Goal: Task Accomplishment & Management: Use online tool/utility

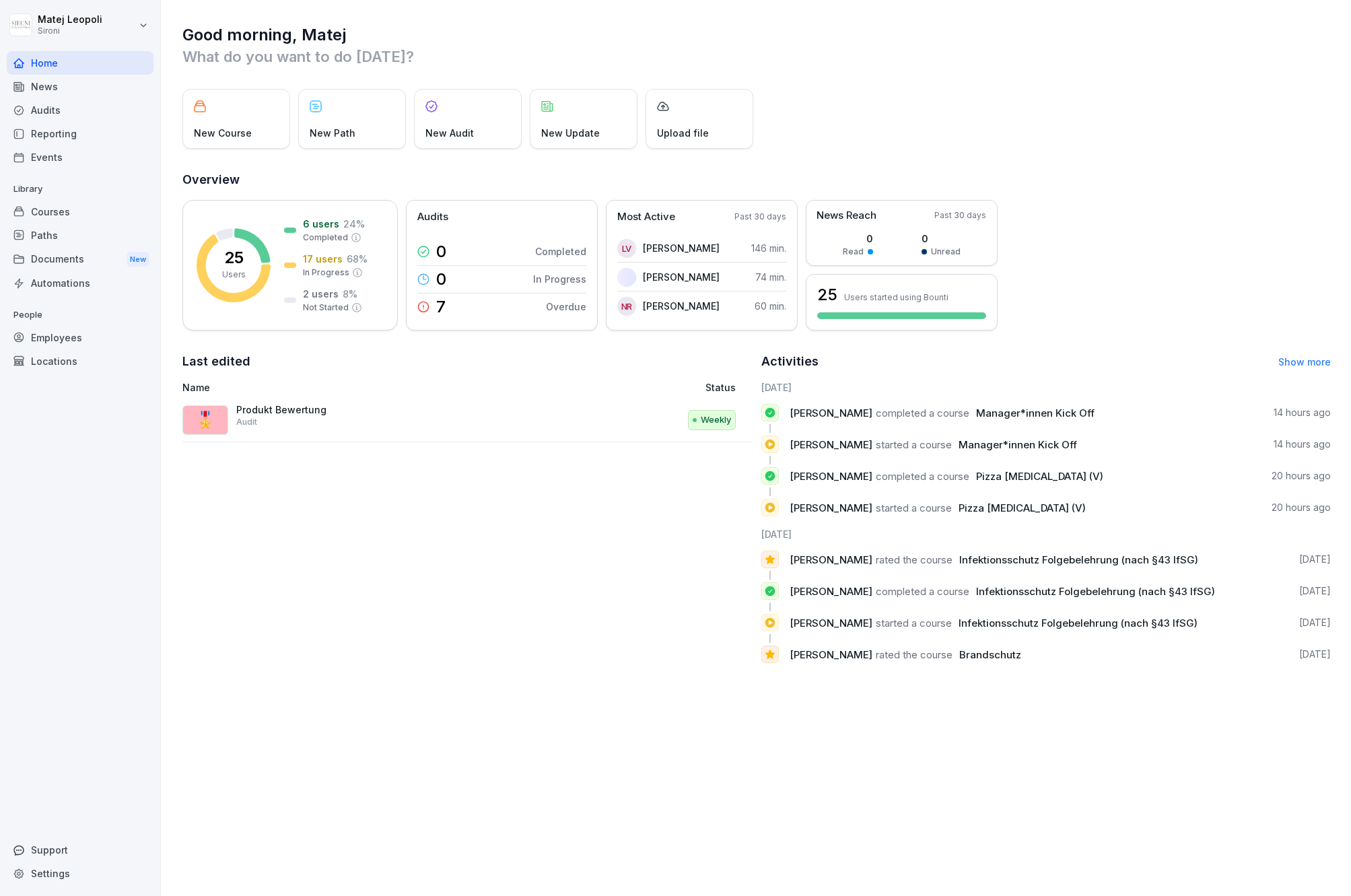
click at [95, 135] on div "Reporting" at bounding box center [80, 133] width 147 height 24
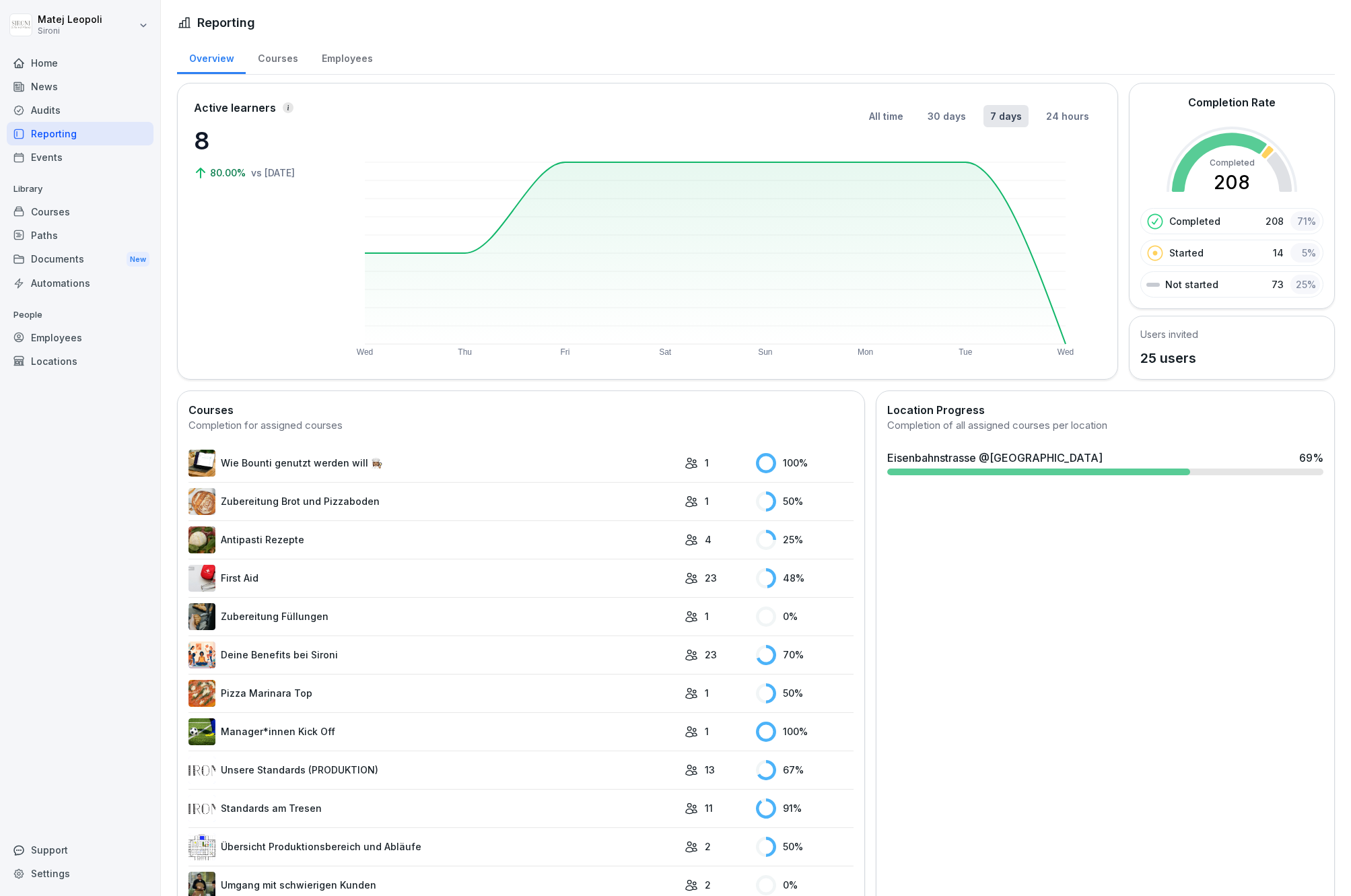
click at [345, 54] on div "Employees" at bounding box center [347, 57] width 74 height 35
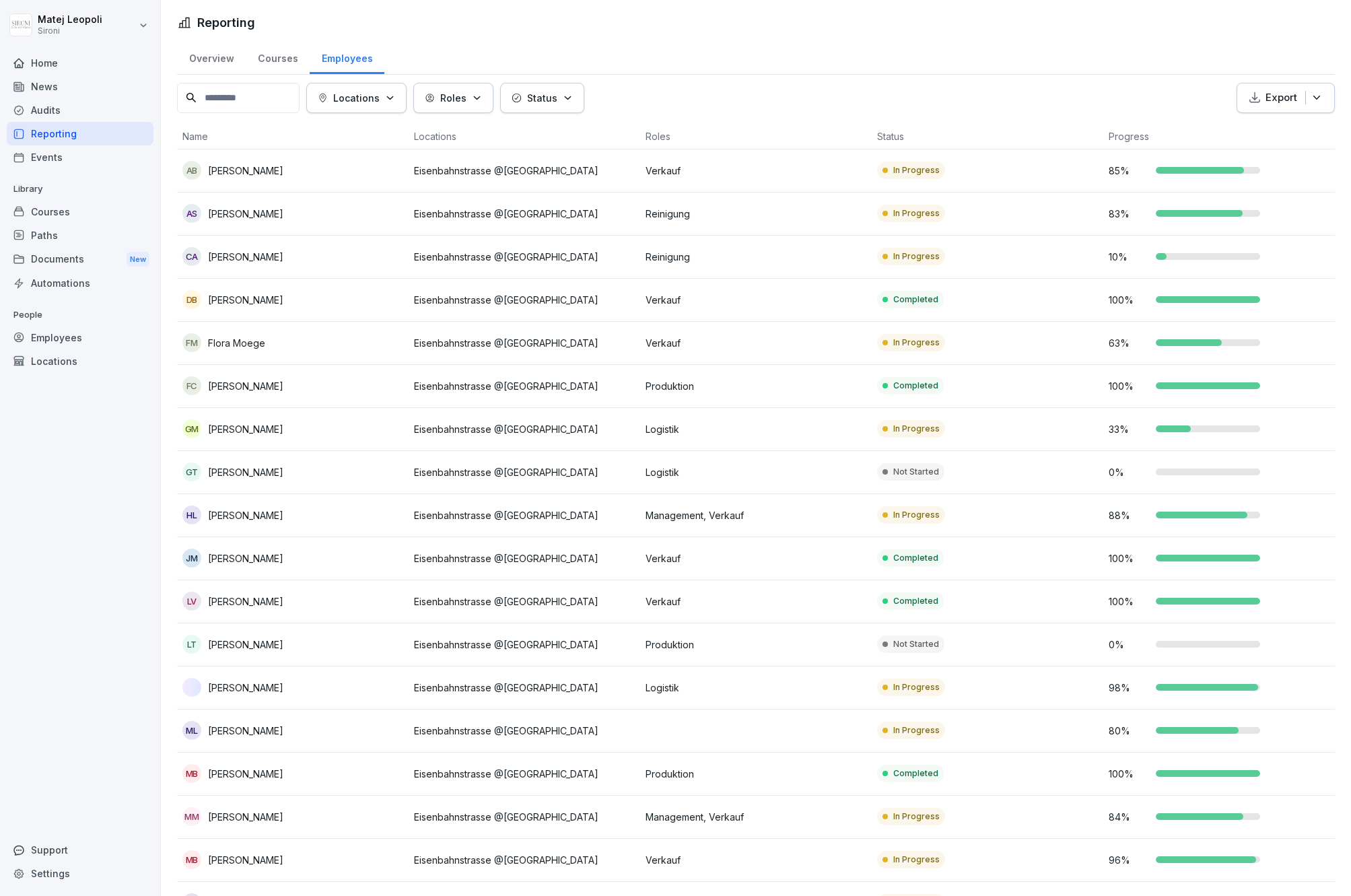
click at [475, 102] on div "Roles" at bounding box center [454, 97] width 57 height 14
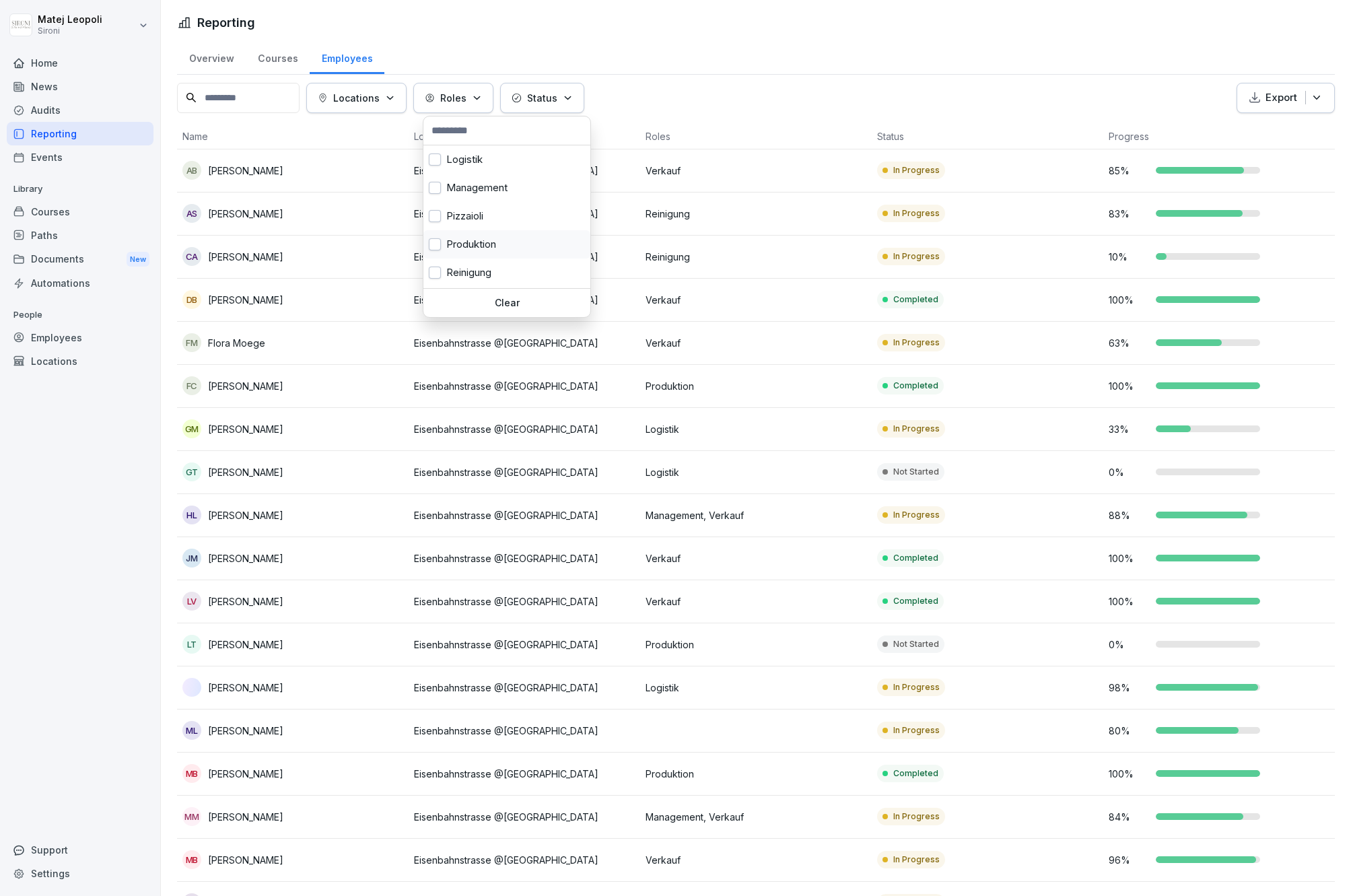
click at [439, 247] on button "button" at bounding box center [434, 244] width 12 height 12
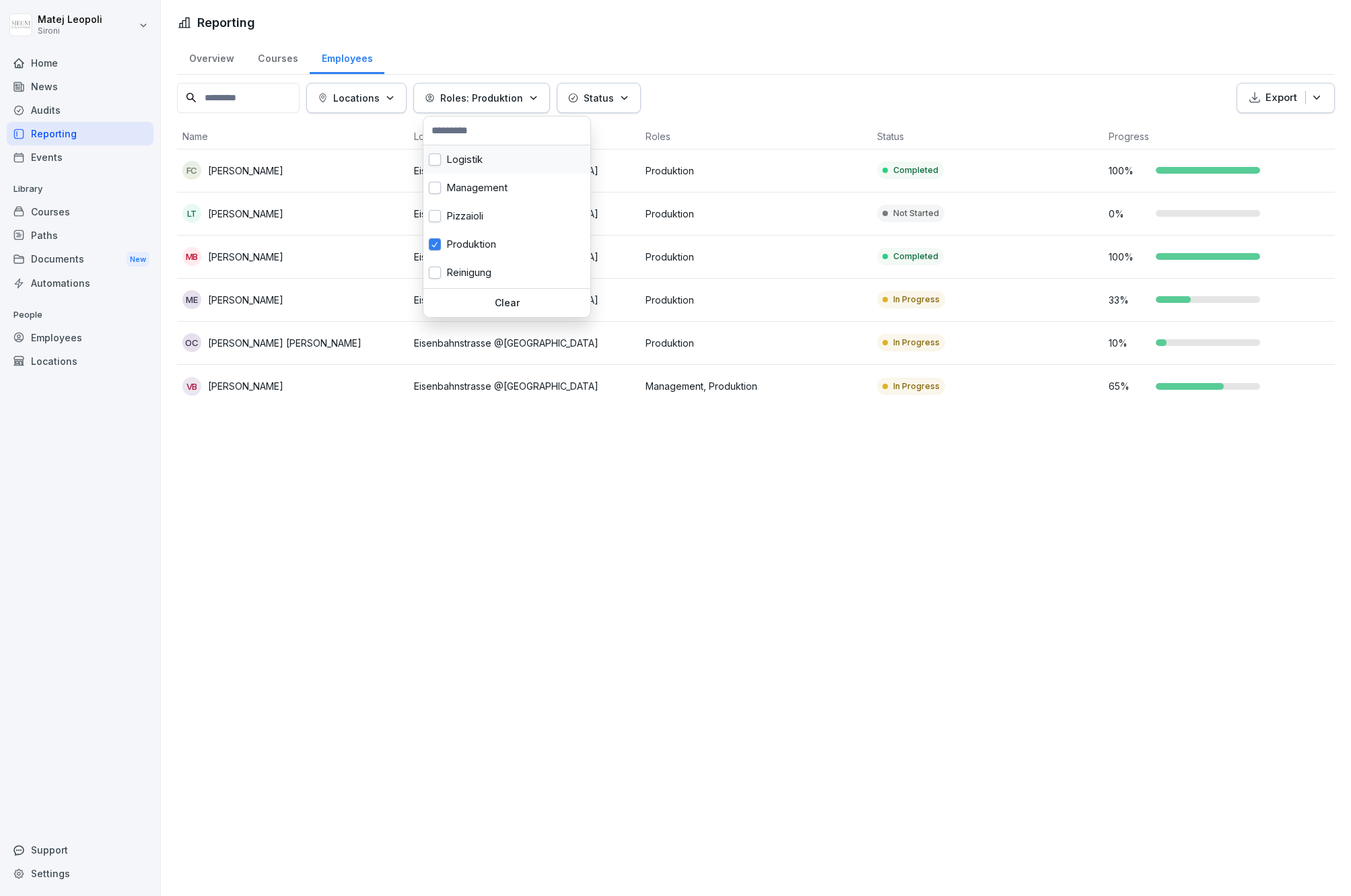
click at [437, 157] on button "button" at bounding box center [434, 159] width 12 height 12
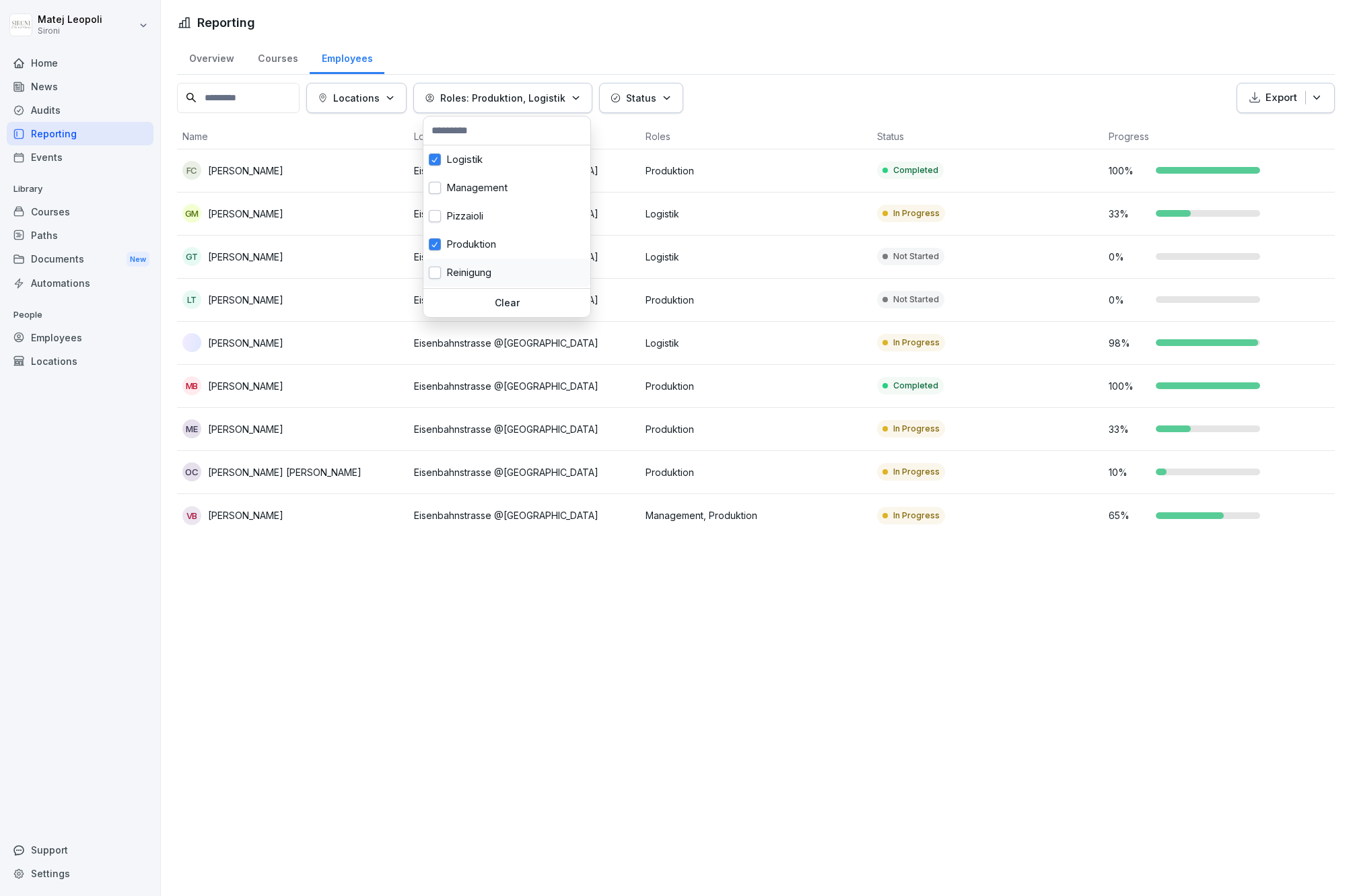
click at [440, 271] on button "button" at bounding box center [434, 272] width 12 height 12
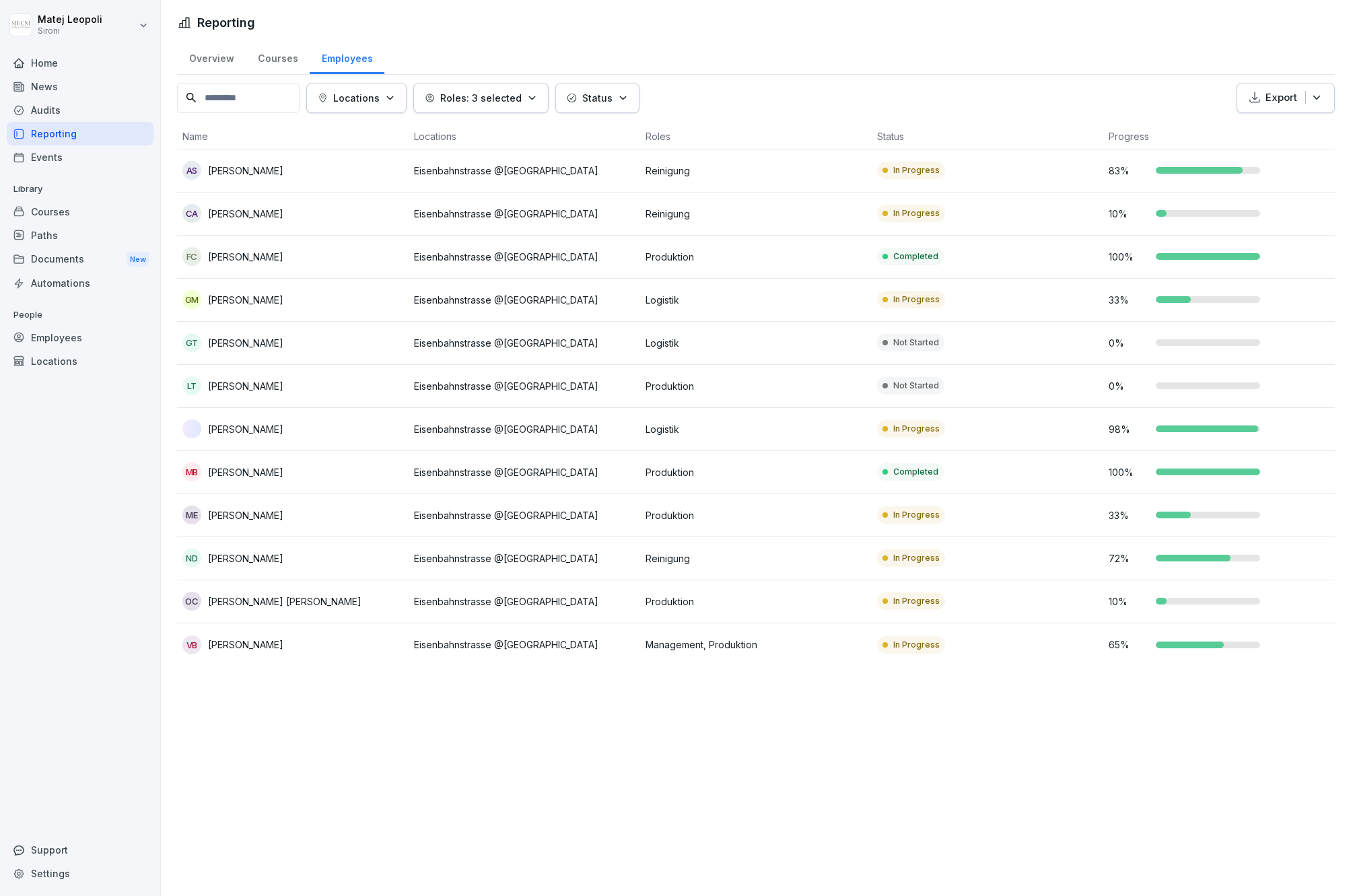
click at [813, 68] on html "Matej Leopoli Sironi Home News Audits Reporting Events Library Courses Paths Do…" at bounding box center [675, 448] width 1351 height 896
click at [390, 102] on div "Locations" at bounding box center [356, 97] width 77 height 14
click at [335, 159] on button "button" at bounding box center [331, 159] width 12 height 12
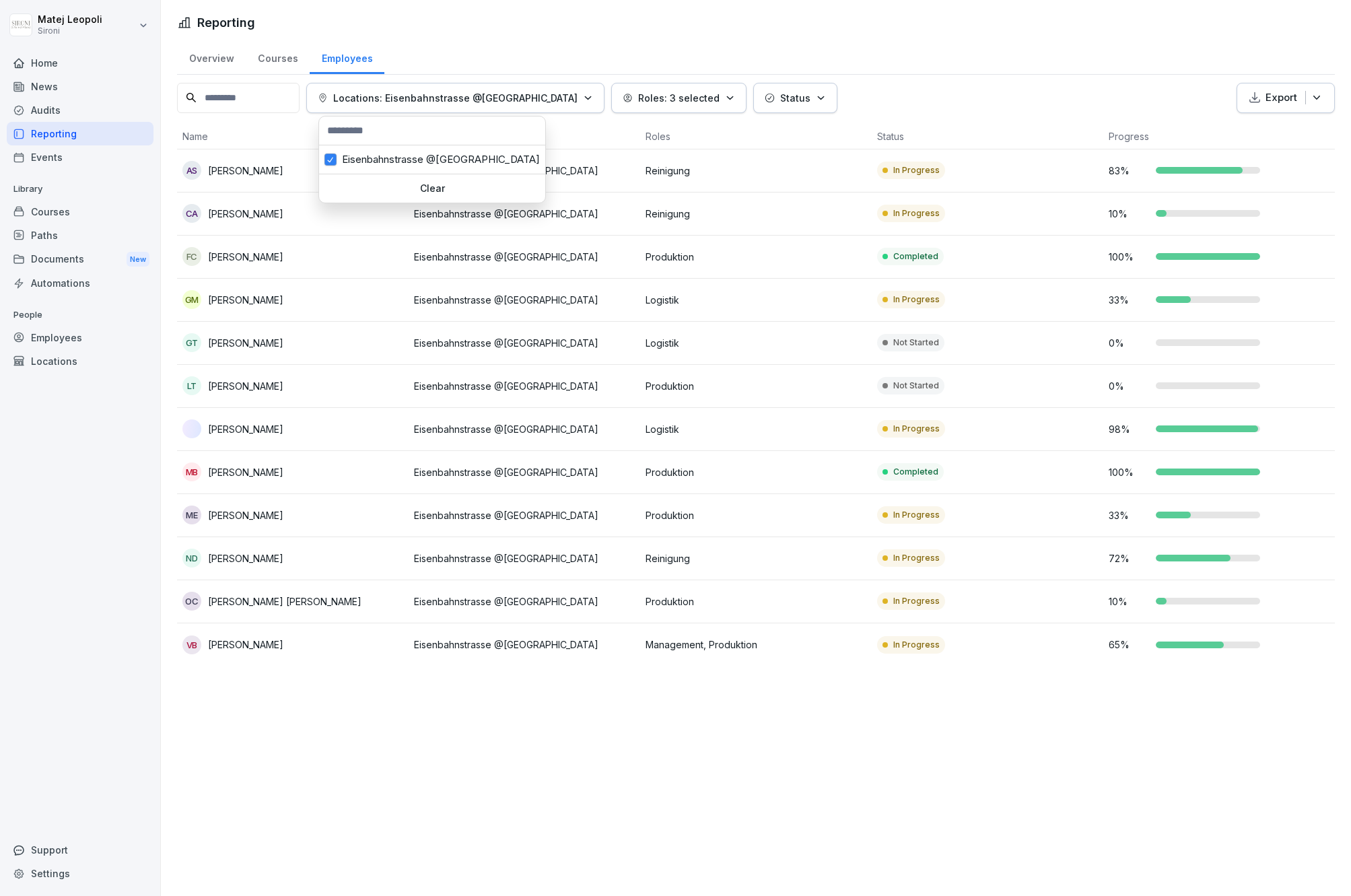
click at [964, 91] on html "Matej [GEOGRAPHIC_DATA] Sironi Home News Audits Reporting Events Library Course…" at bounding box center [675, 448] width 1351 height 896
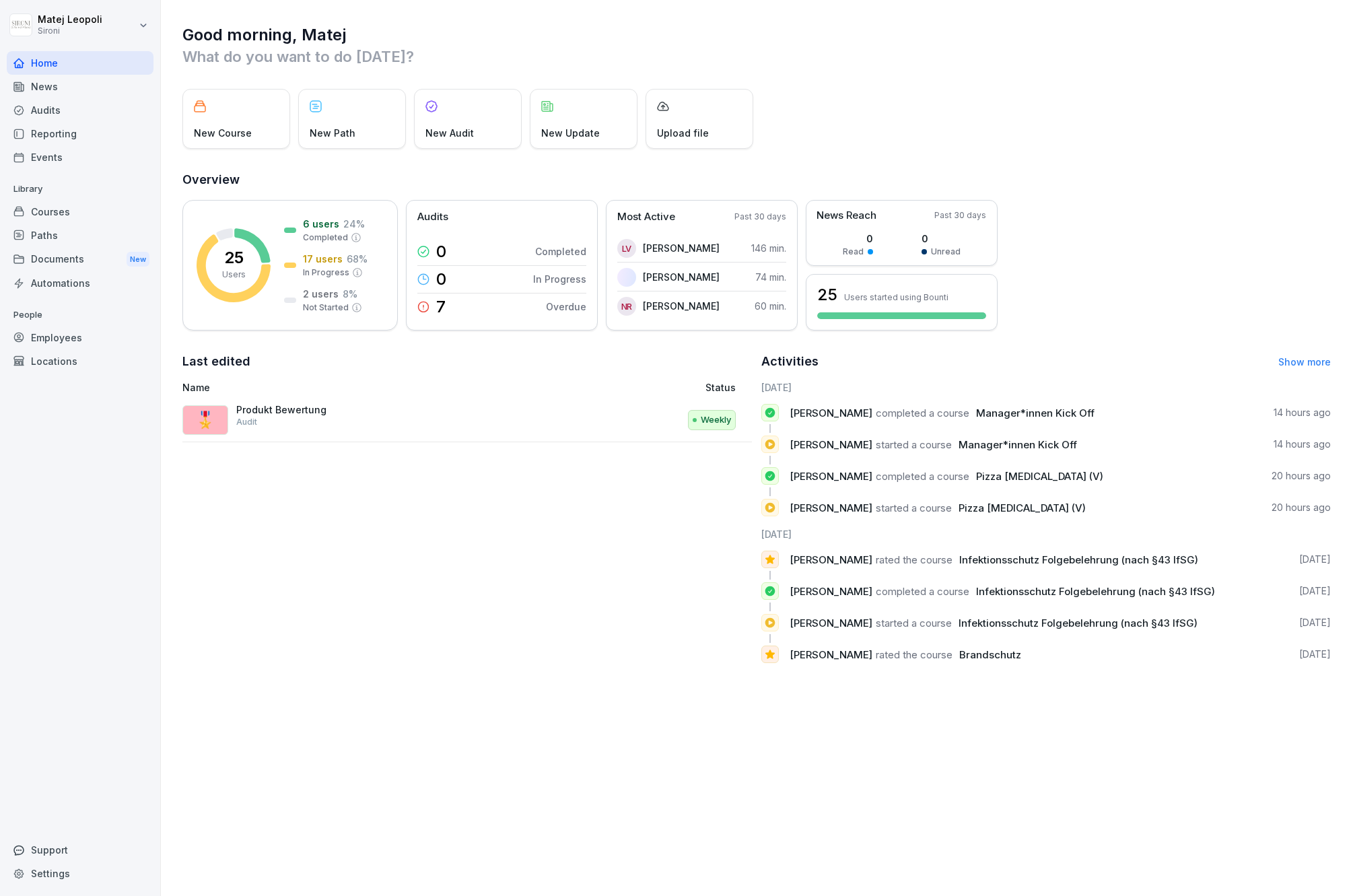
click at [91, 138] on div "Reporting" at bounding box center [80, 133] width 147 height 24
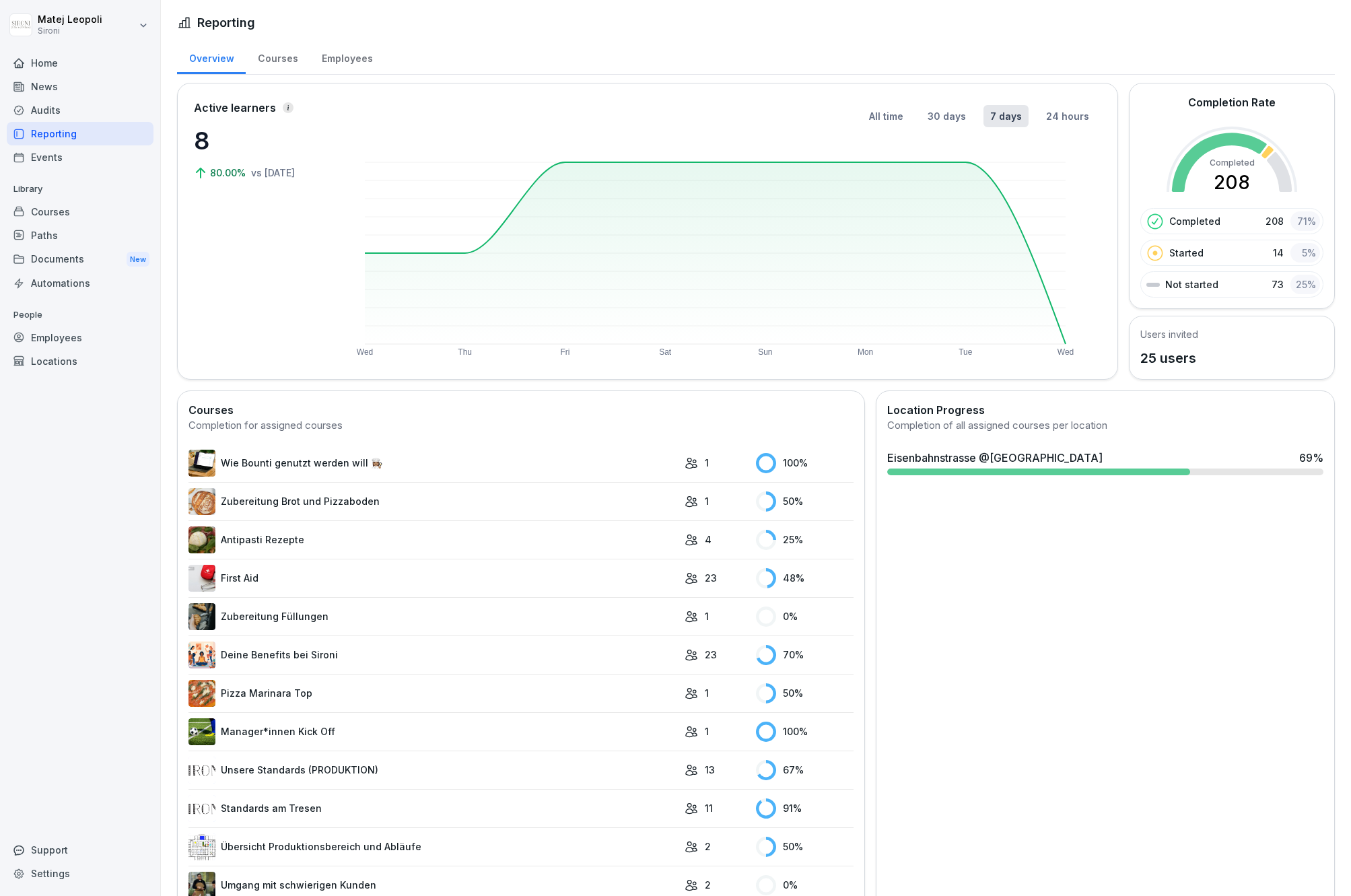
click at [339, 53] on div "Employees" at bounding box center [347, 57] width 74 height 35
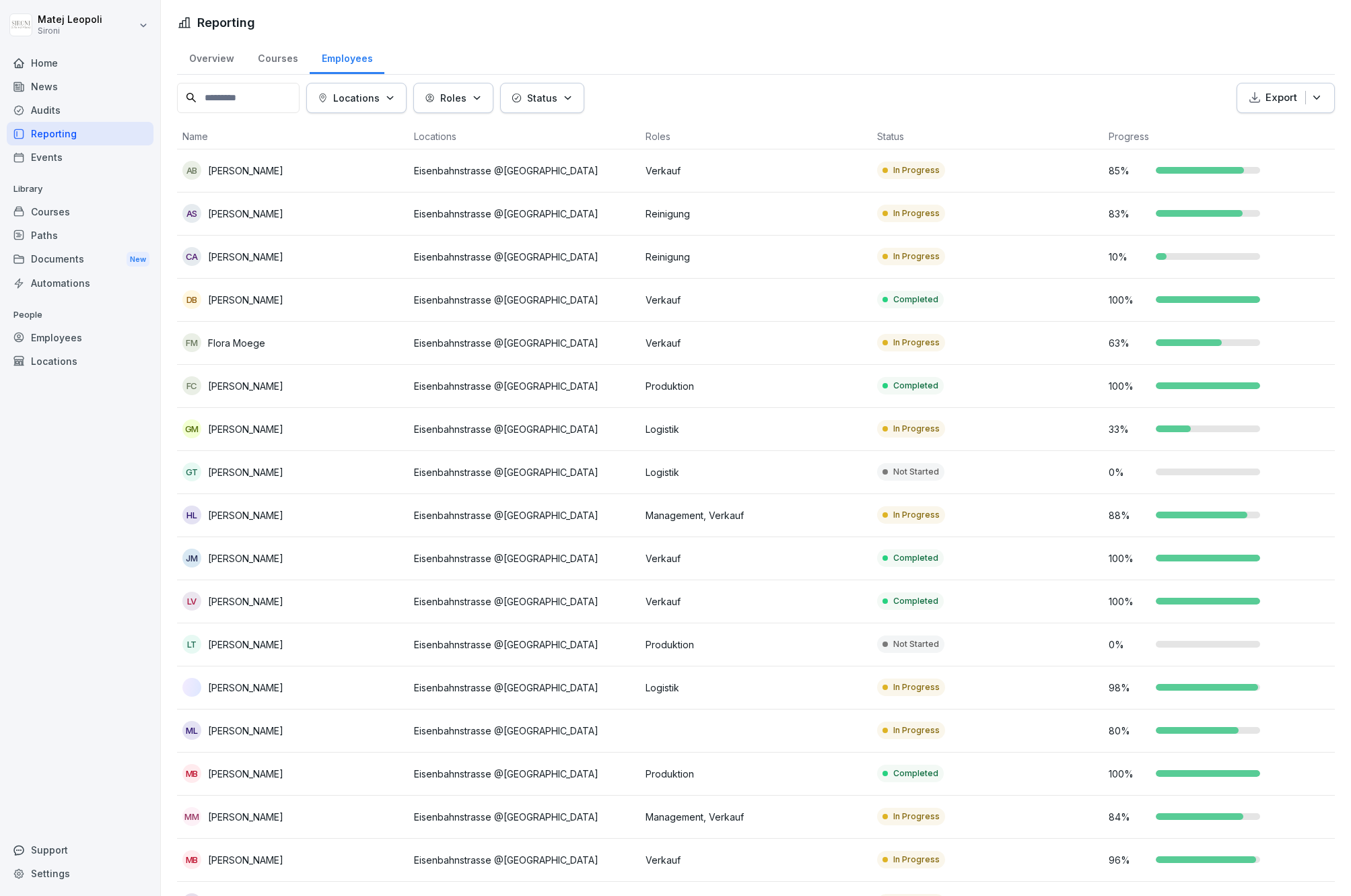
click at [370, 94] on p "Locations" at bounding box center [356, 97] width 46 height 14
click at [375, 161] on div "Eisenbahnstrasse @[GEOGRAPHIC_DATA]" at bounding box center [431, 159] width 226 height 28
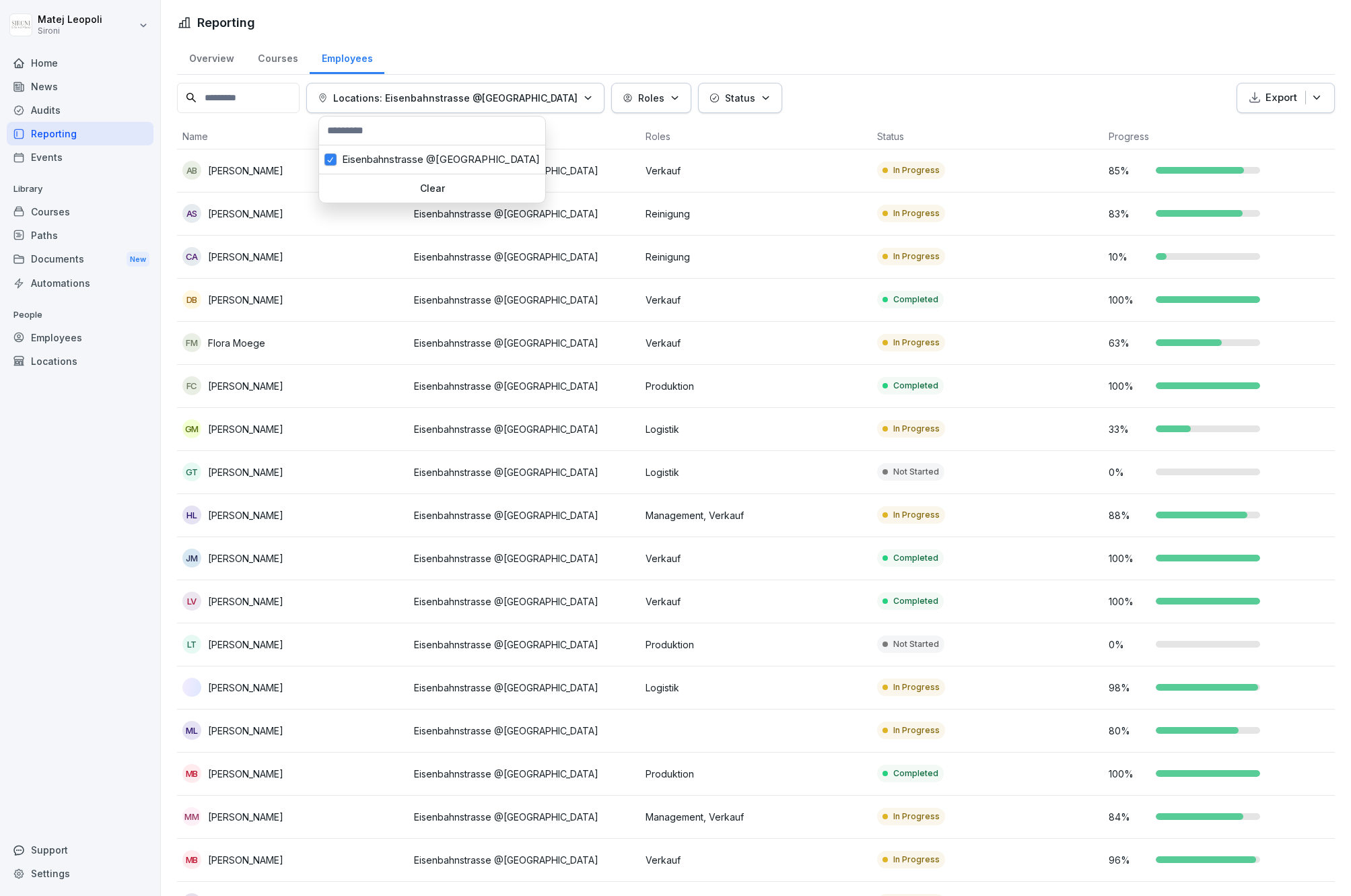
click at [638, 100] on p "Roles" at bounding box center [652, 97] width 27 height 14
click at [608, 249] on button "button" at bounding box center [606, 244] width 12 height 12
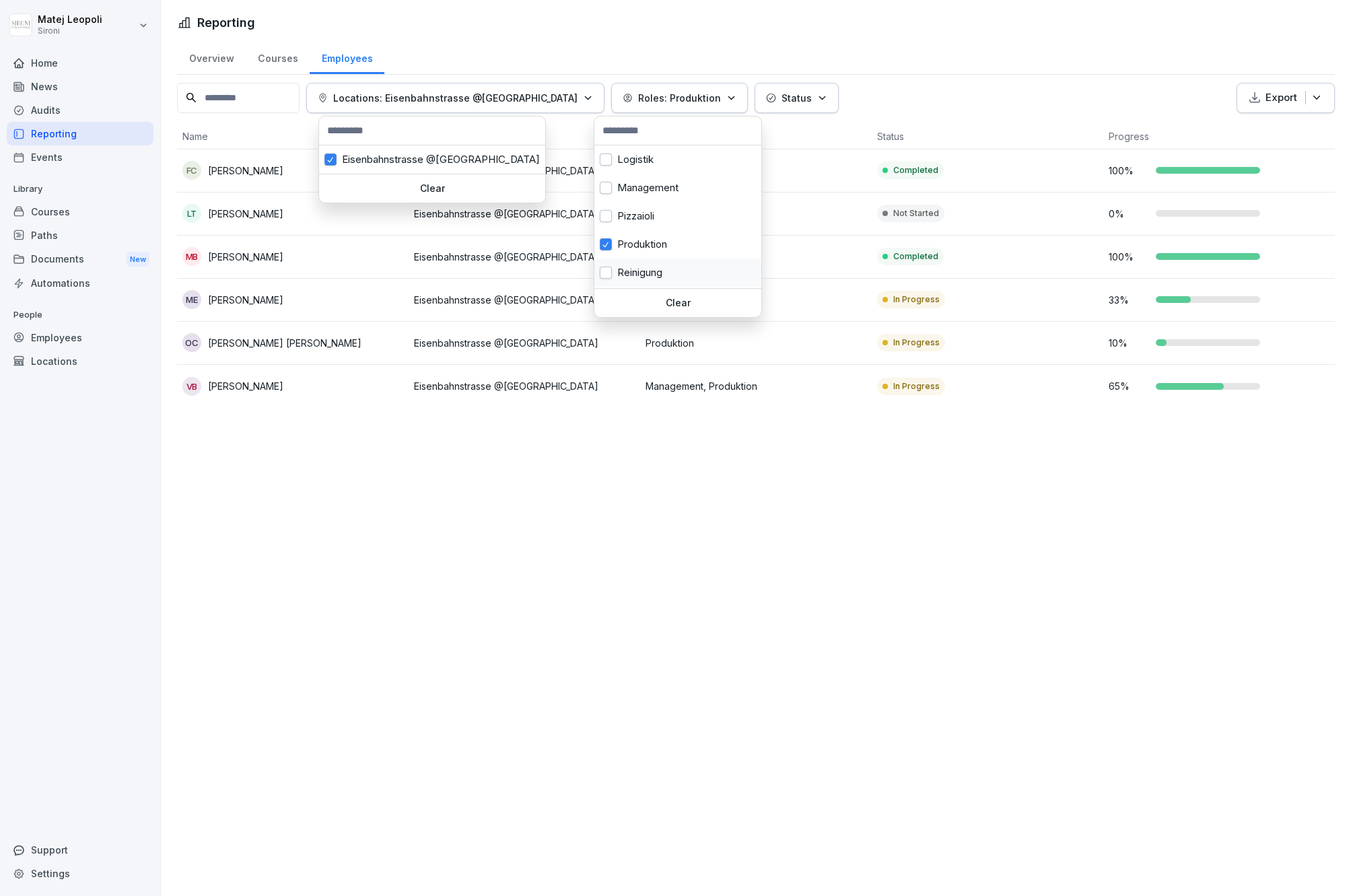
click at [605, 275] on button "button" at bounding box center [606, 272] width 12 height 12
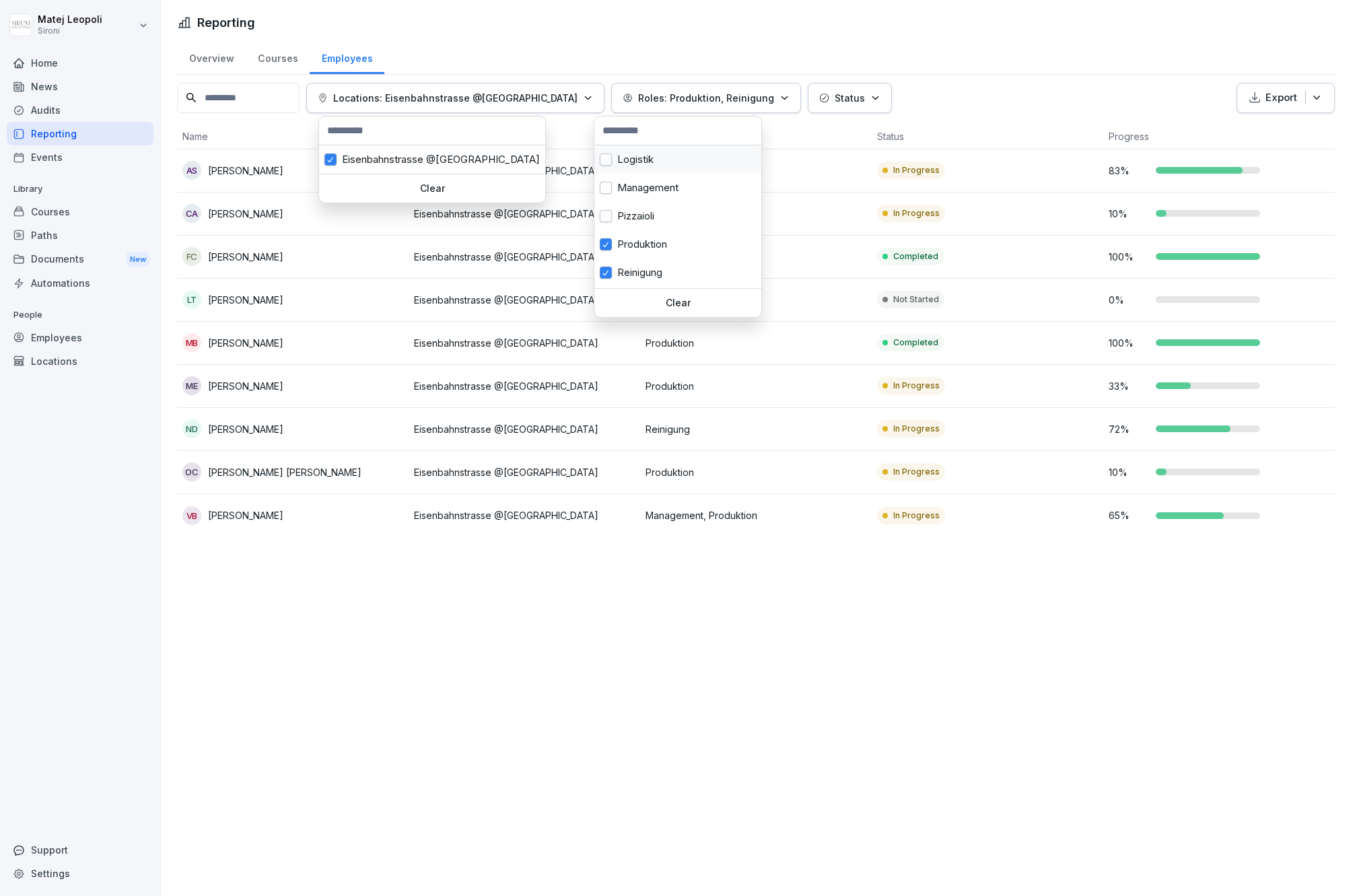
click at [609, 157] on button "button" at bounding box center [606, 159] width 12 height 12
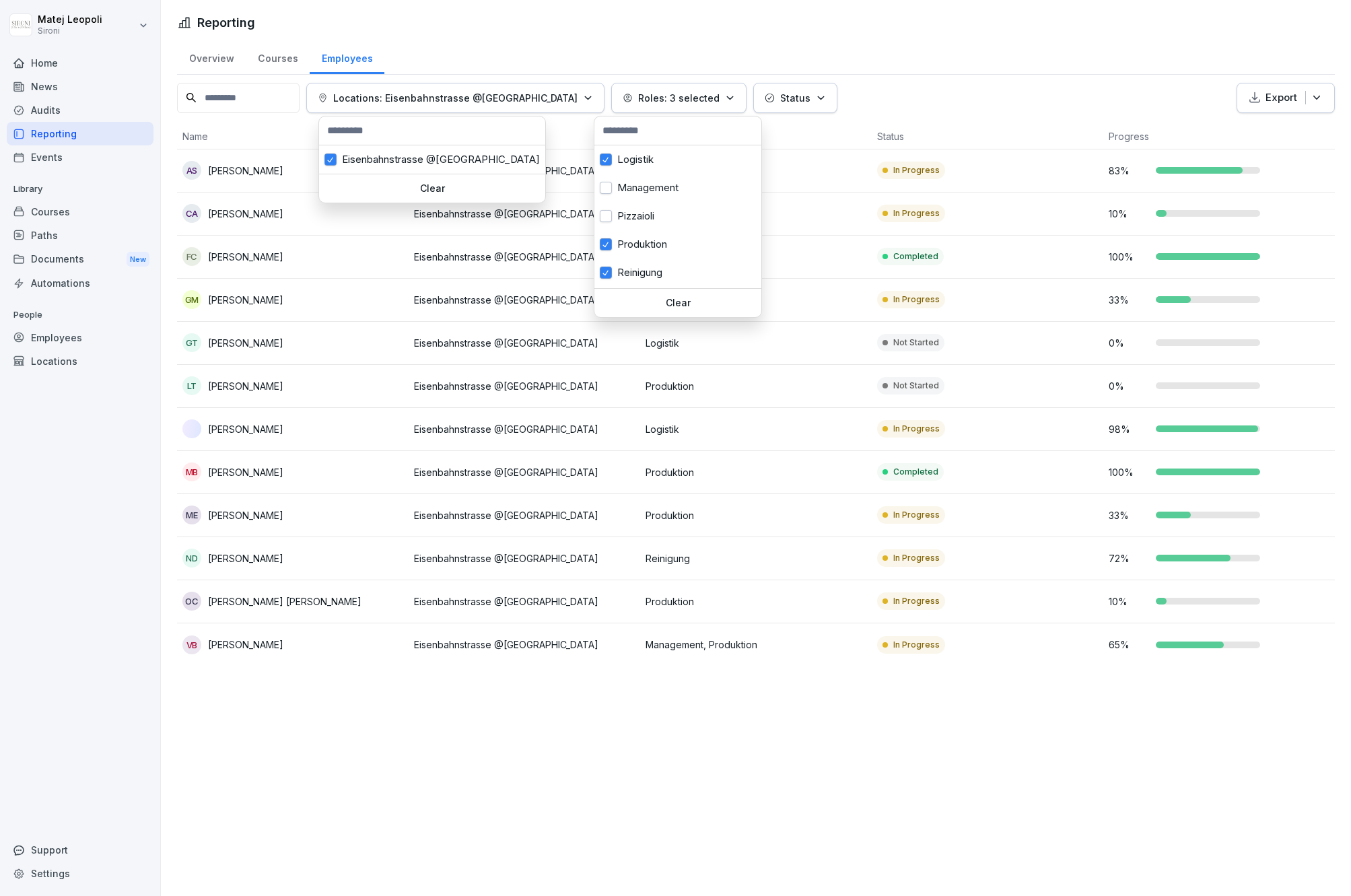
click at [962, 66] on html "Matej [GEOGRAPHIC_DATA] Sironi Home News Audits Reporting Events Library Course…" at bounding box center [675, 448] width 1351 height 896
click at [973, 77] on html "Matej [GEOGRAPHIC_DATA] Sironi Home News Audits Reporting Events Library Course…" at bounding box center [675, 448] width 1351 height 896
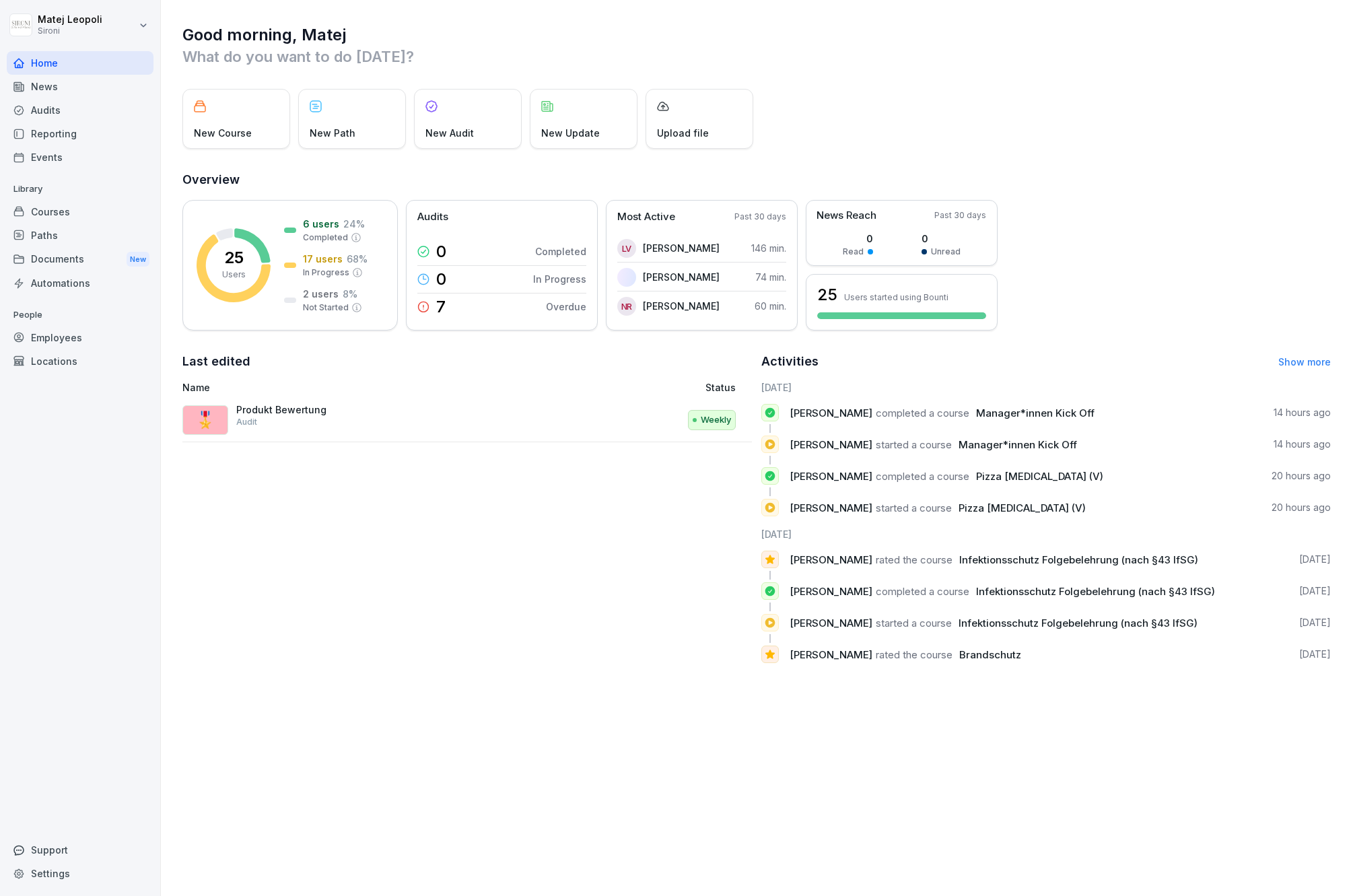
click at [43, 133] on div "Reporting" at bounding box center [80, 133] width 147 height 24
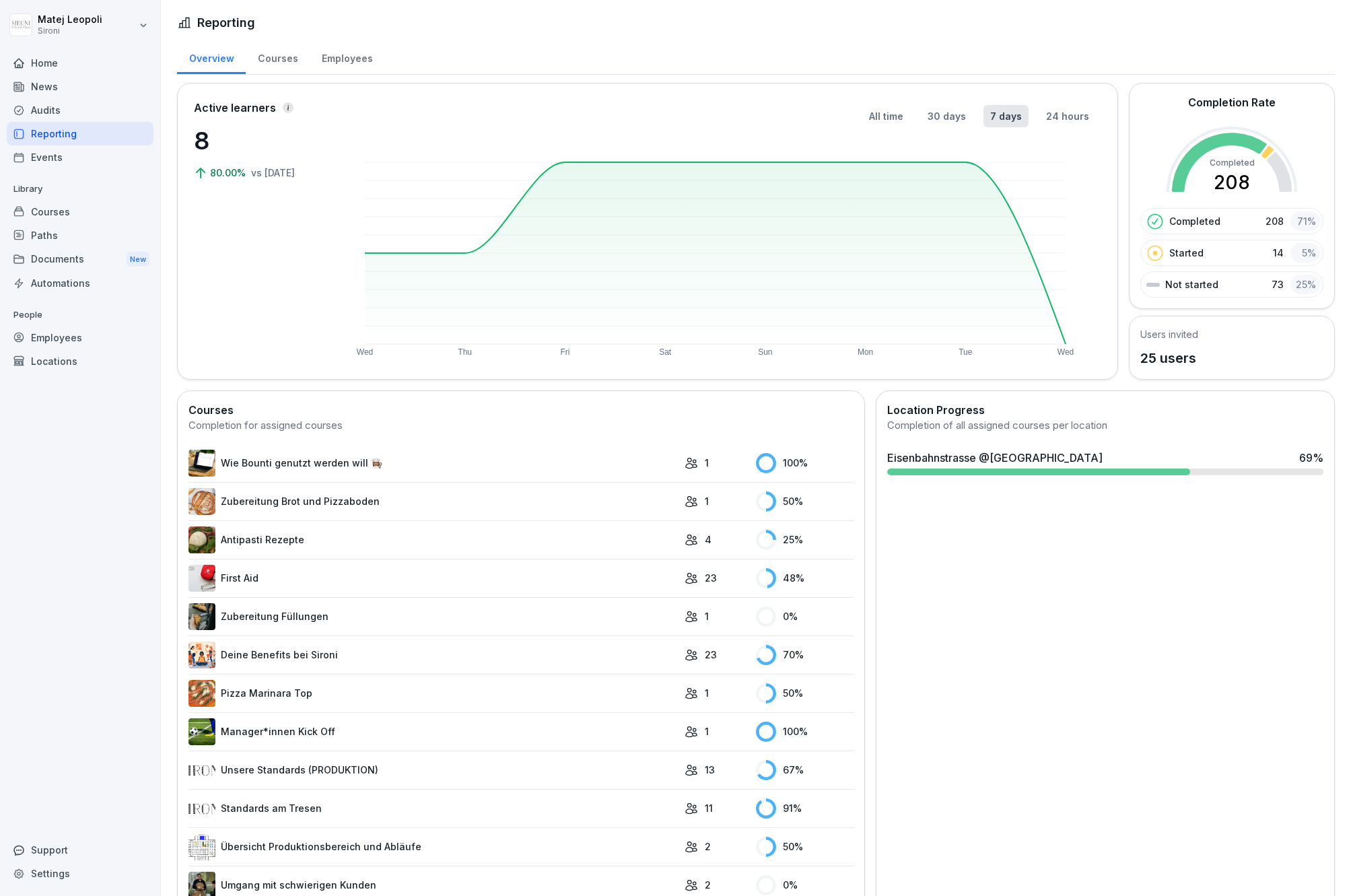
click at [315, 68] on div "Employees" at bounding box center [347, 57] width 74 height 35
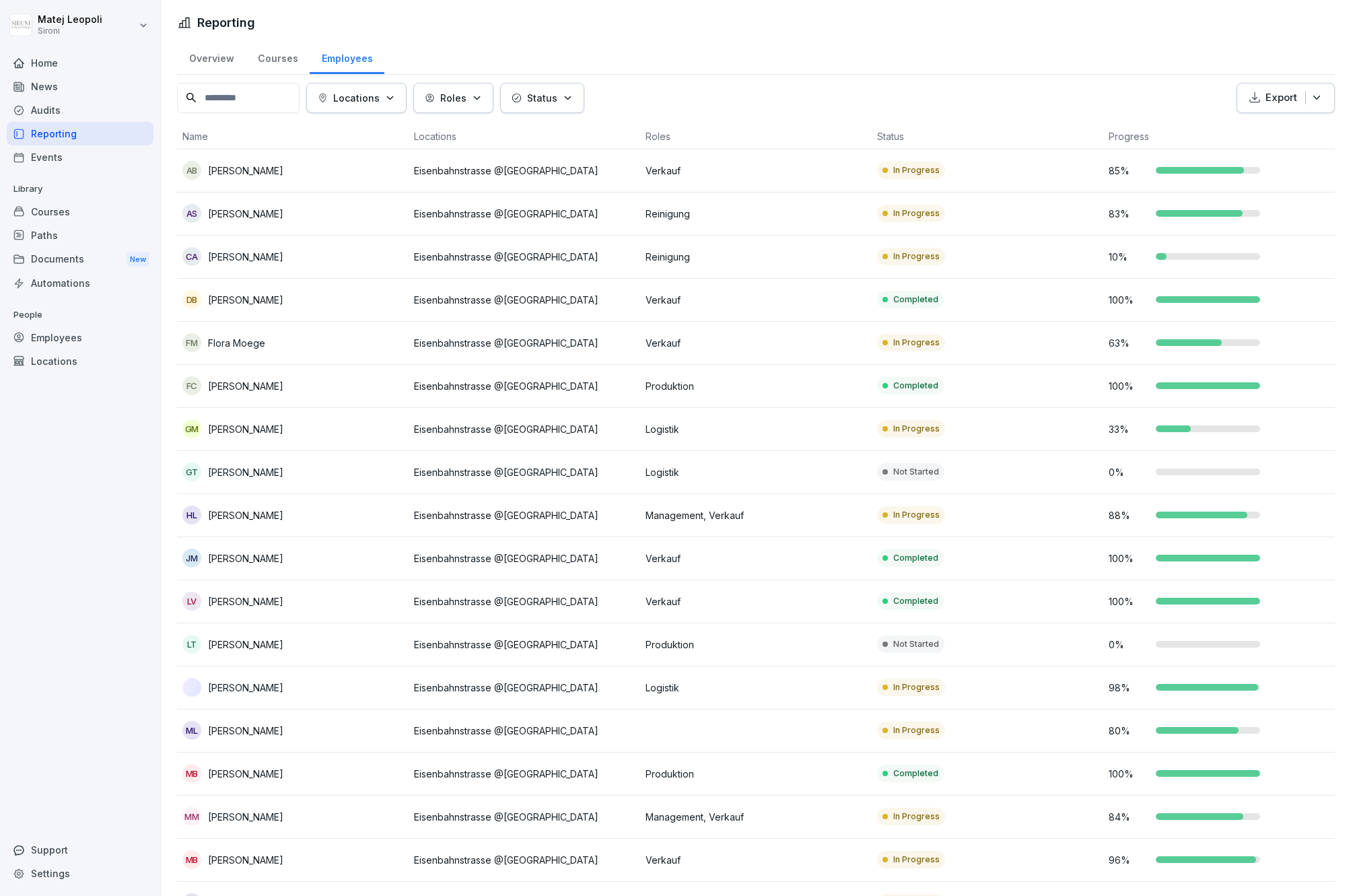
click at [354, 105] on p "Locations" at bounding box center [356, 97] width 46 height 14
click at [367, 162] on div "Eisenbahnstrasse @[GEOGRAPHIC_DATA]" at bounding box center [431, 159] width 226 height 28
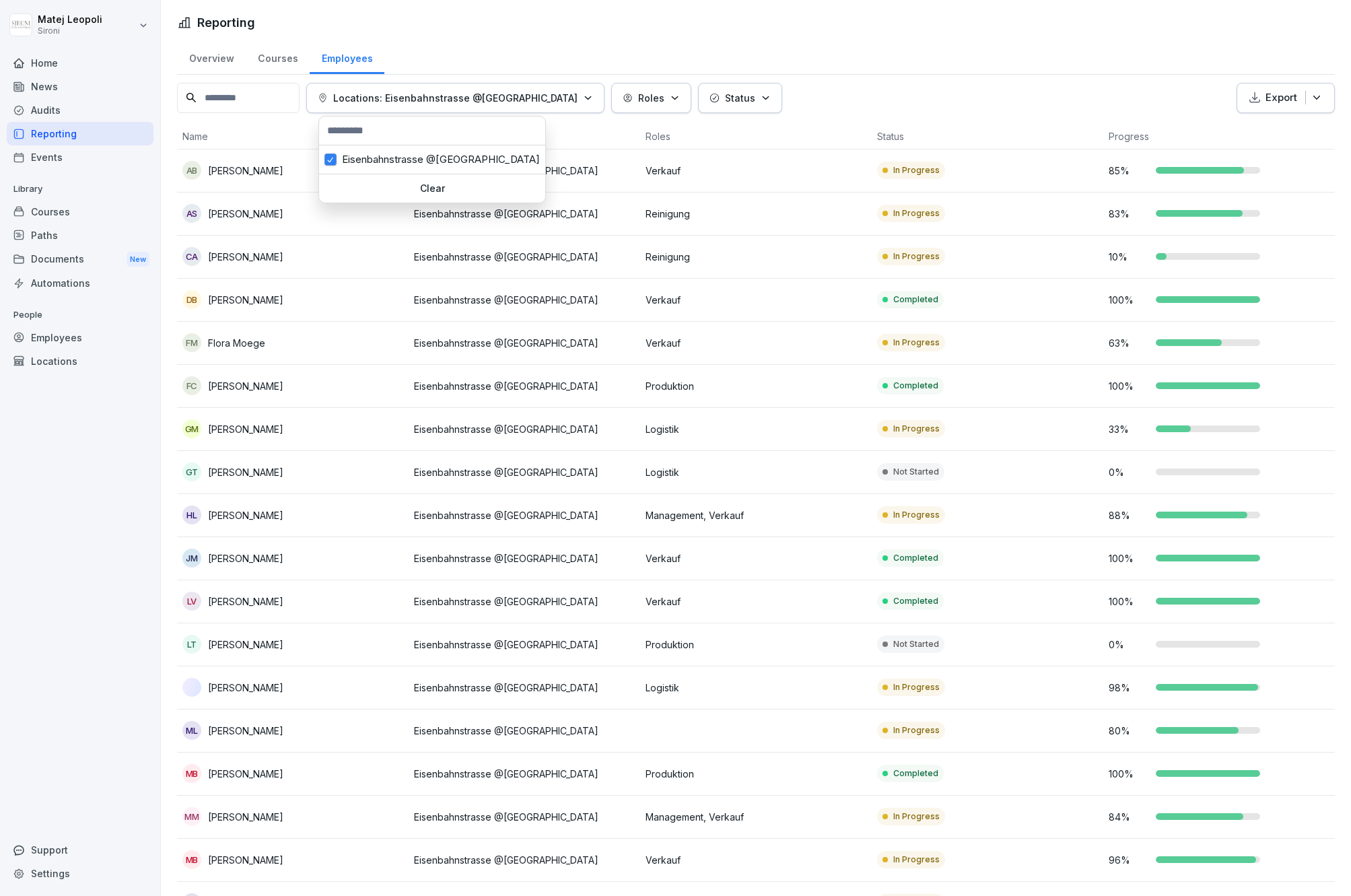
click at [623, 96] on div "Roles" at bounding box center [652, 97] width 57 height 14
click at [607, 161] on button "button" at bounding box center [606, 159] width 12 height 12
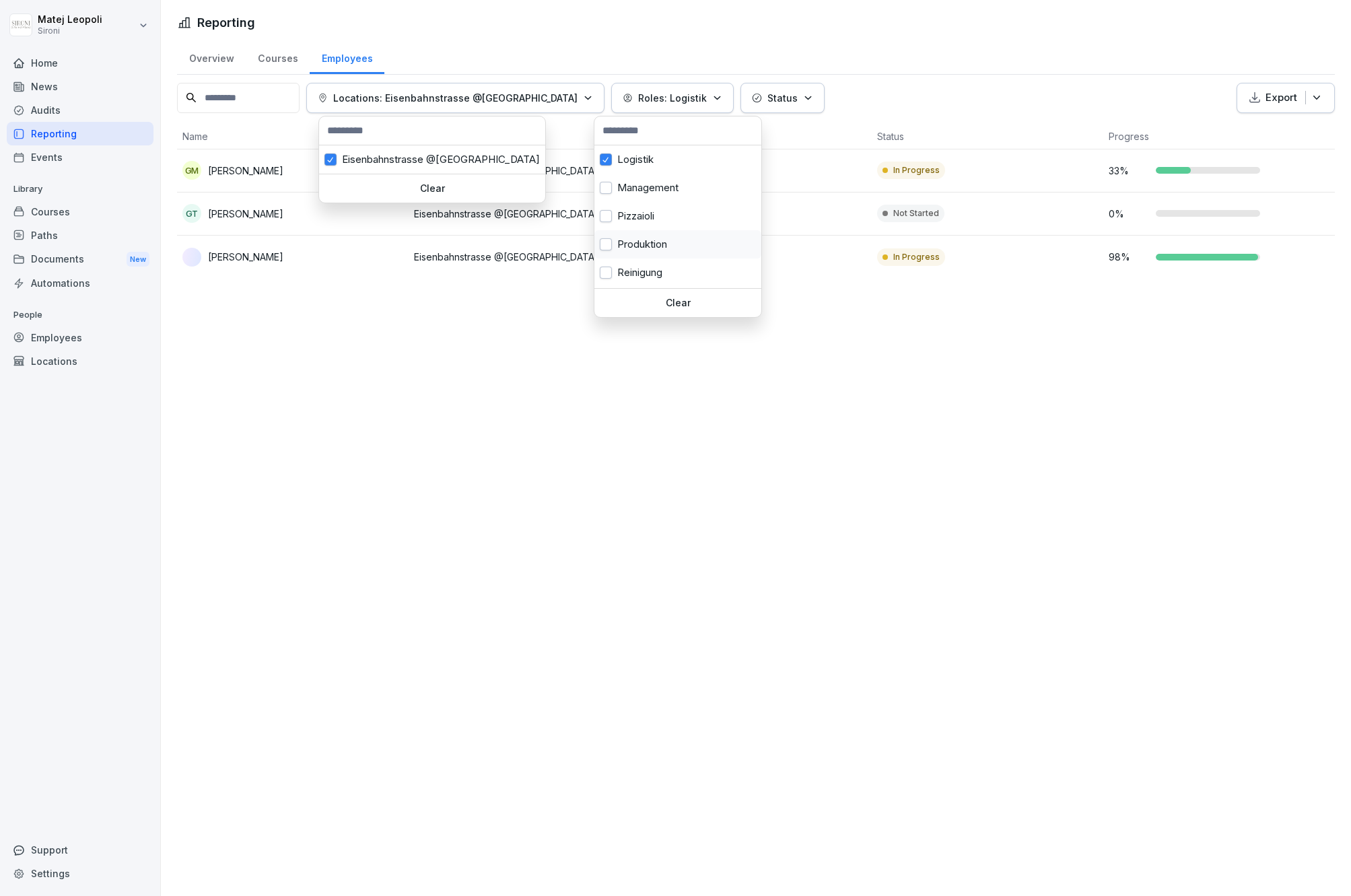
click at [606, 246] on button "button" at bounding box center [606, 244] width 12 height 12
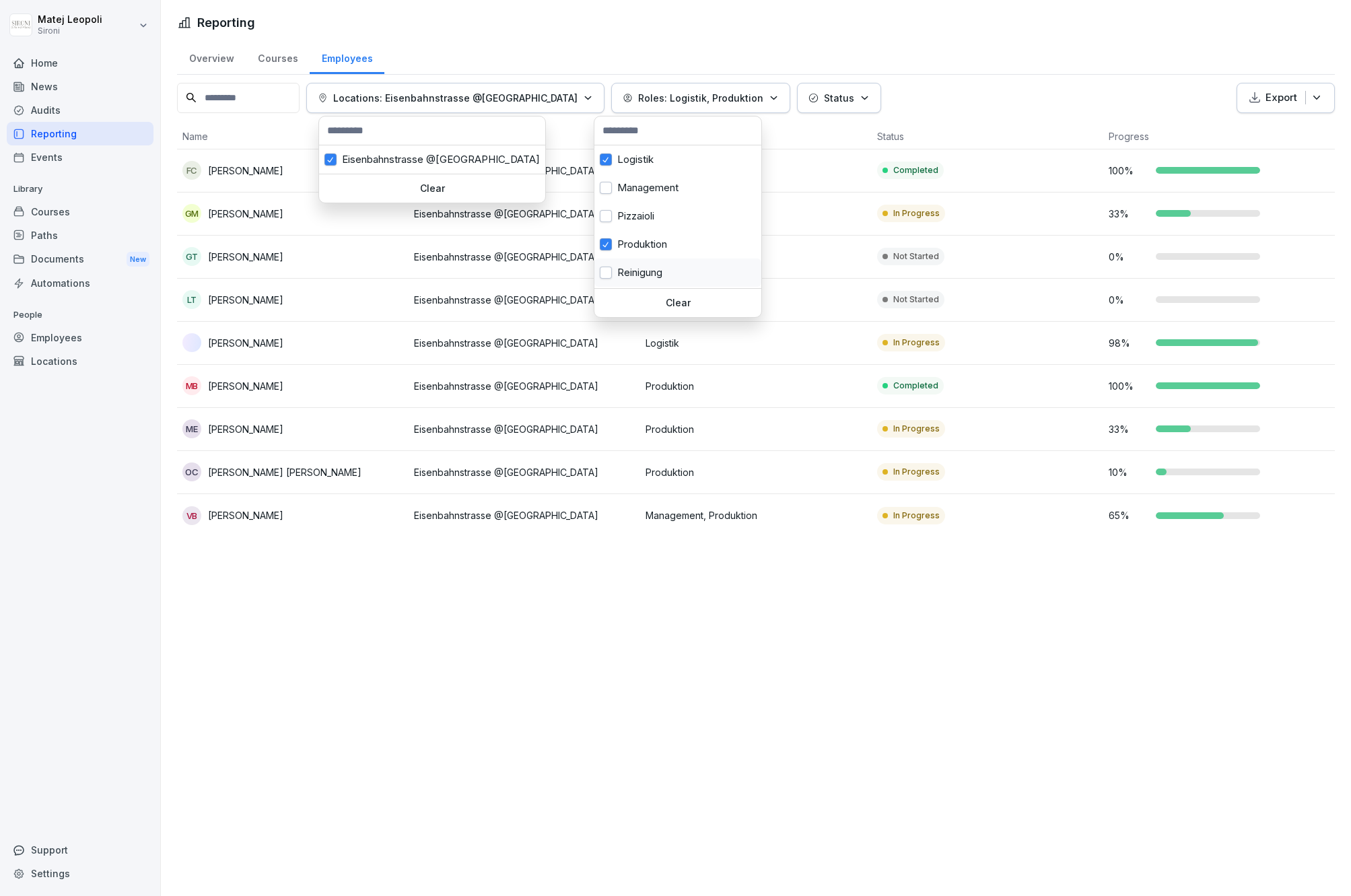
click at [608, 272] on button "button" at bounding box center [606, 272] width 12 height 12
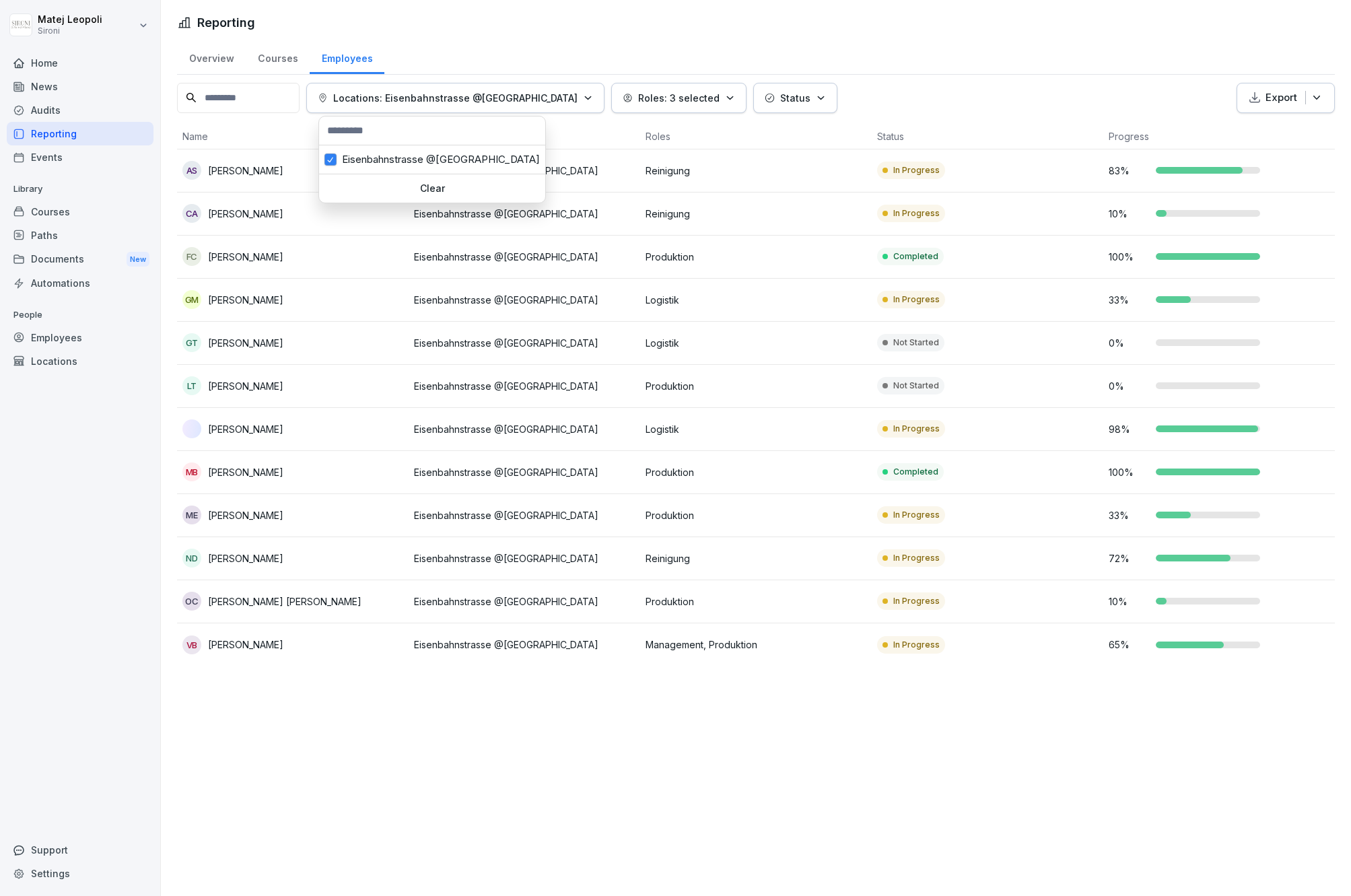
click at [898, 69] on html "Matej [GEOGRAPHIC_DATA] Sironi Home News Audits Reporting Events Library Course…" at bounding box center [675, 448] width 1351 height 896
click at [786, 55] on html "Matej [GEOGRAPHIC_DATA] Sironi Home News Audits Reporting Events Library Course…" at bounding box center [675, 448] width 1351 height 896
